Goal: Information Seeking & Learning: Learn about a topic

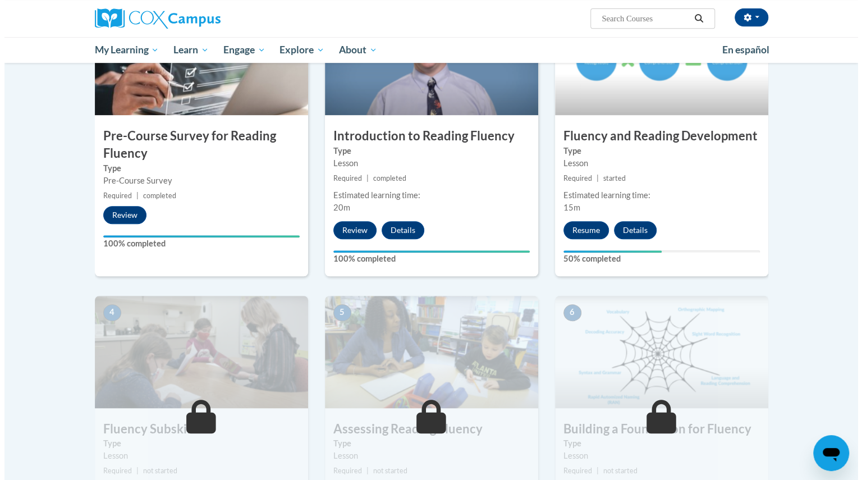
scroll to position [306, 0]
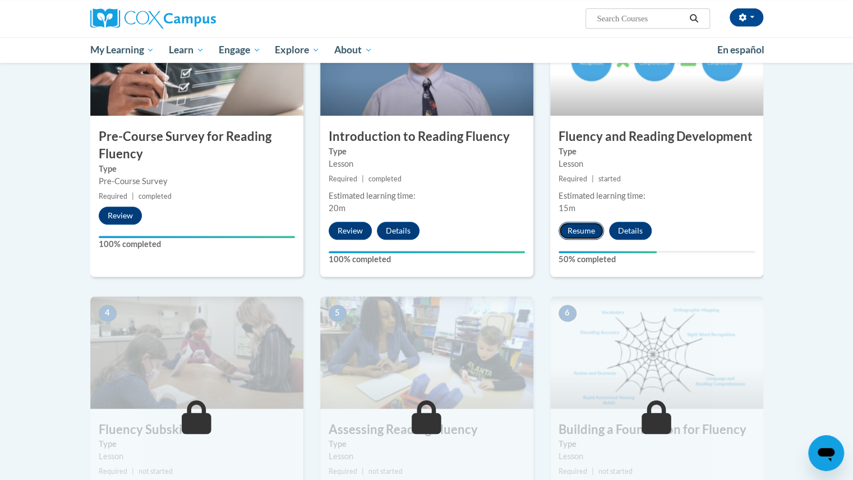
click at [586, 229] on button "Resume" at bounding box center [581, 231] width 45 height 18
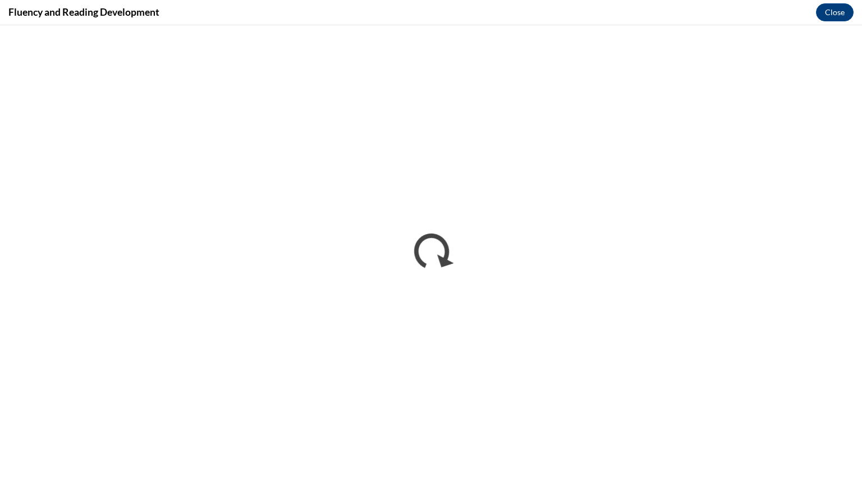
scroll to position [0, 0]
